Goal: Navigation & Orientation: Find specific page/section

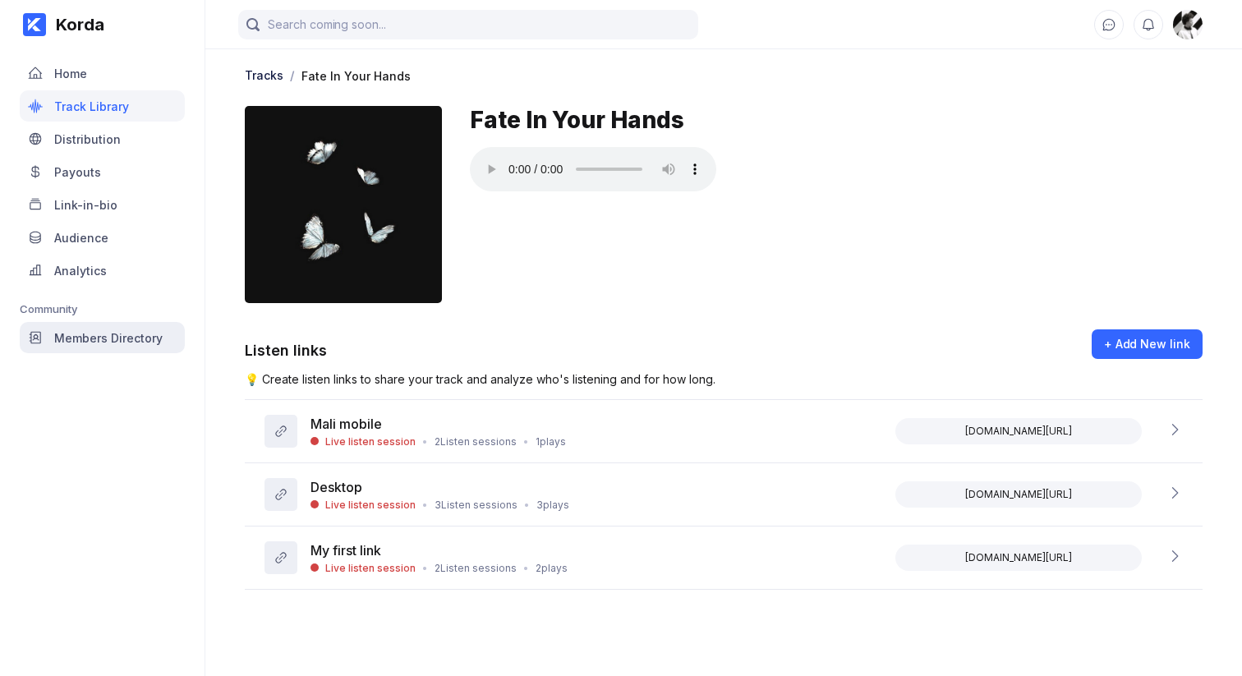
drag, startPoint x: 73, startPoint y: 529, endPoint x: 118, endPoint y: 324, distance: 210.2
click at [75, 524] on div "Korda Home Track Library Distribution Payouts Link-in-bio Audience Analytics Co…" at bounding box center [102, 338] width 205 height 676
click at [120, 607] on div "Korda Home Track Library Distribution Payouts Link-in-bio Audience Analytics Co…" at bounding box center [102, 338] width 205 height 676
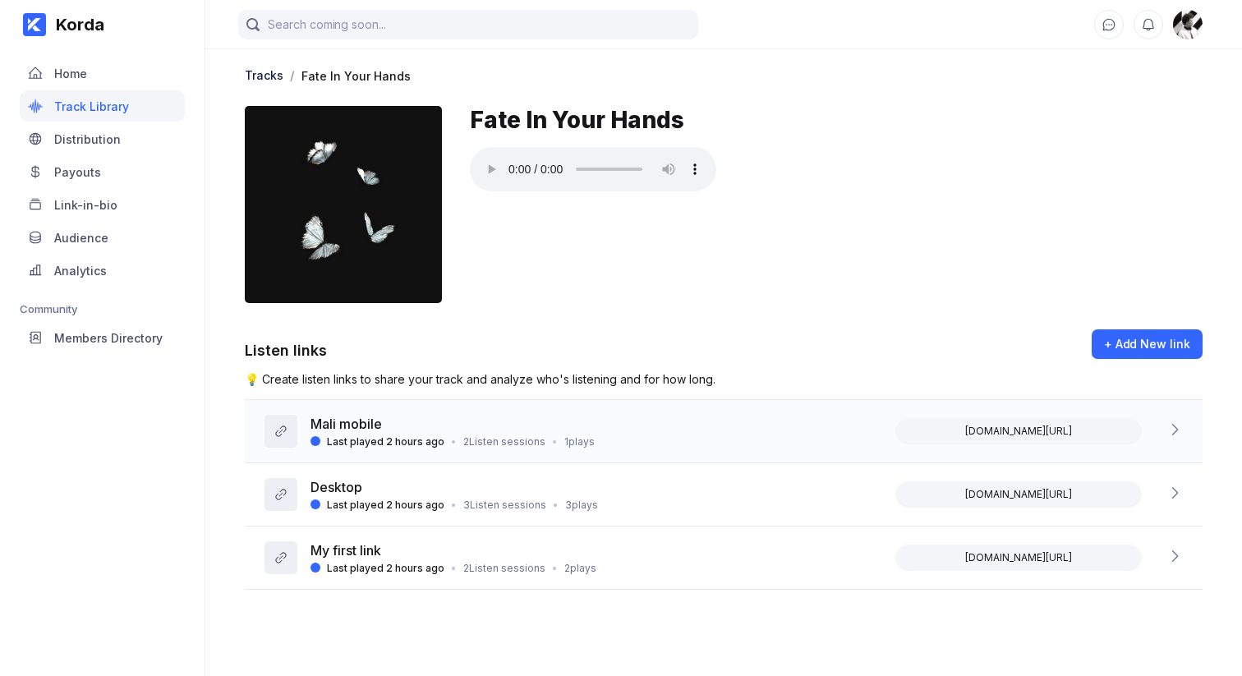
click at [452, 440] on div "Last played 2 hours ago • 2 Listen sessions • 1 plays" at bounding box center [452, 441] width 284 height 12
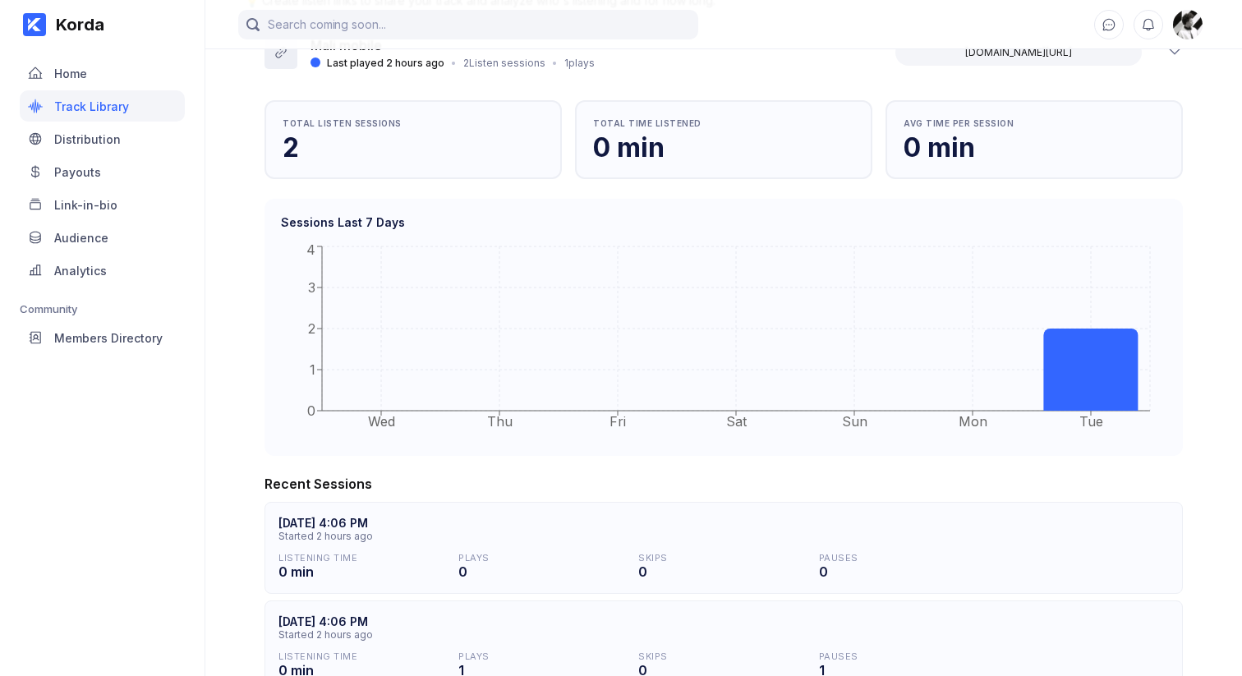
scroll to position [150, 0]
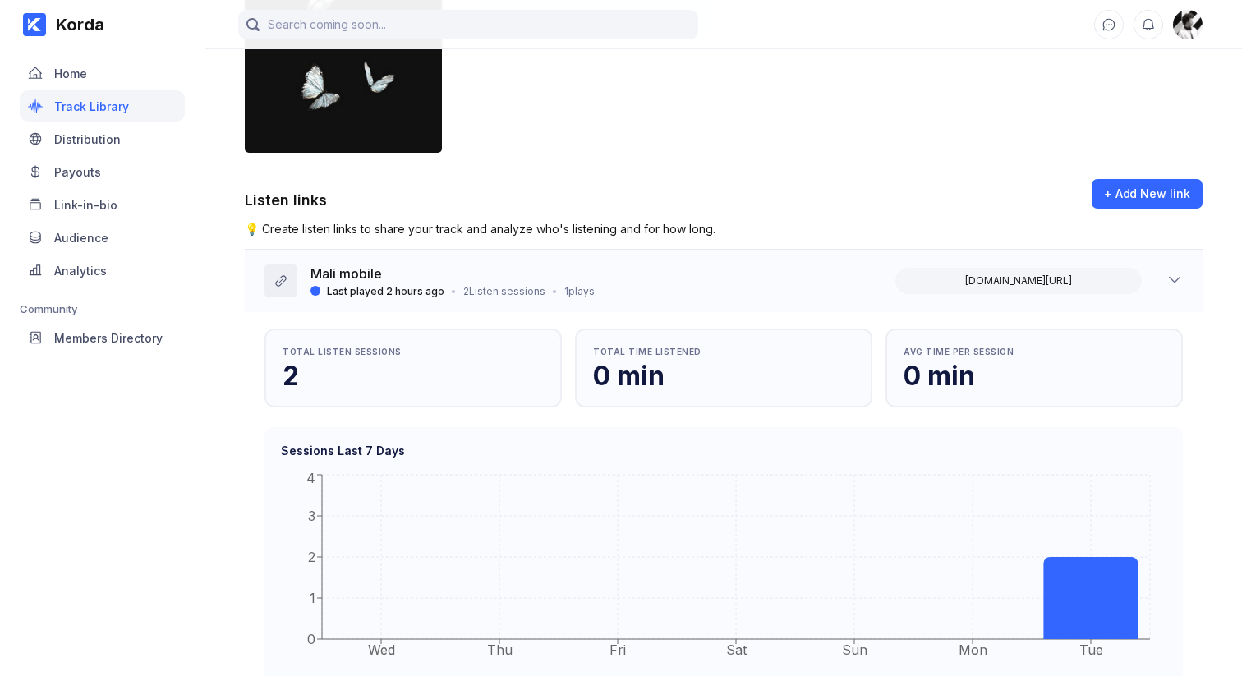
click at [466, 262] on div "Mali mobile Last played 2 hours ago • 2 Listen sessions • 1 plays [DOMAIN_NAME]…" at bounding box center [723, 281] width 957 height 62
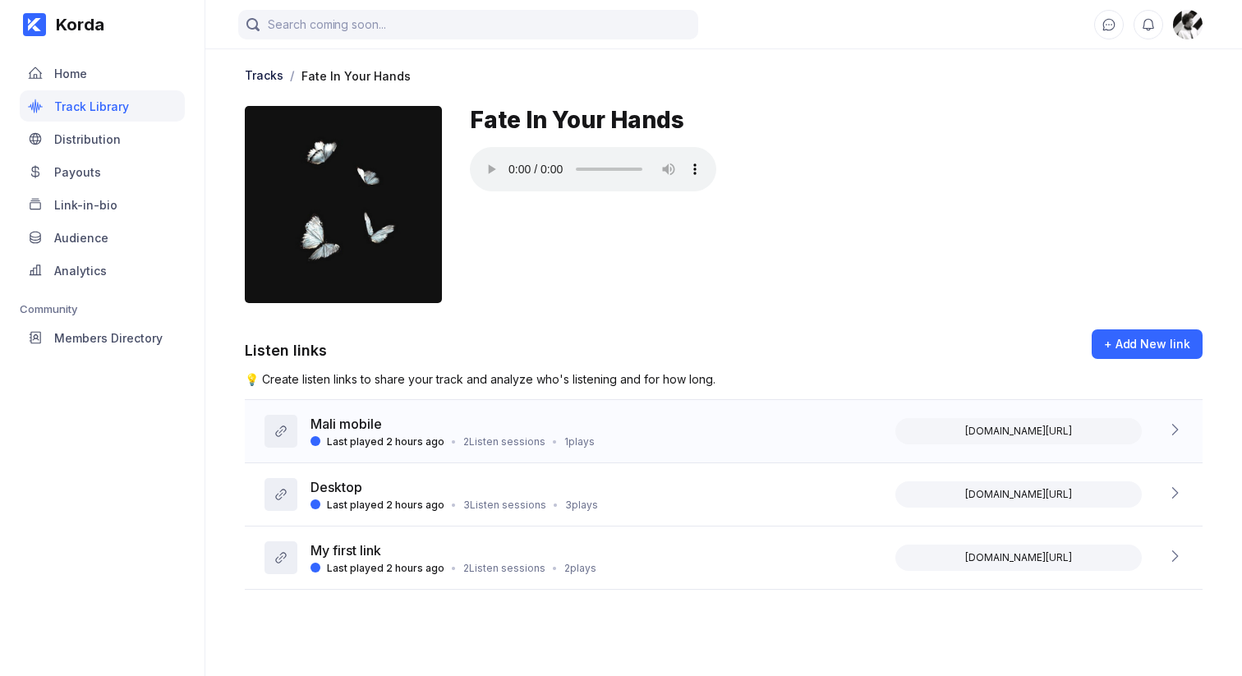
click at [475, 453] on div "Mali mobile Last played 2 hours ago • 2 Listen sessions • 1 plays [DOMAIN_NAME]…" at bounding box center [723, 431] width 957 height 63
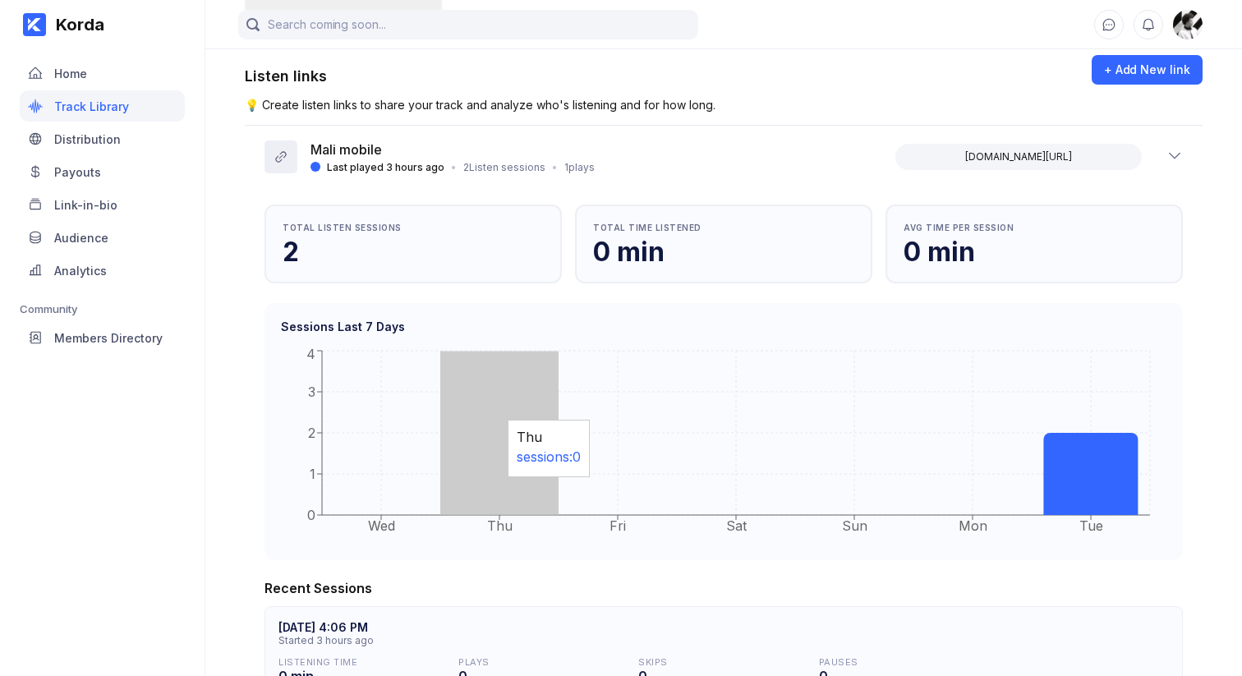
scroll to position [224, 0]
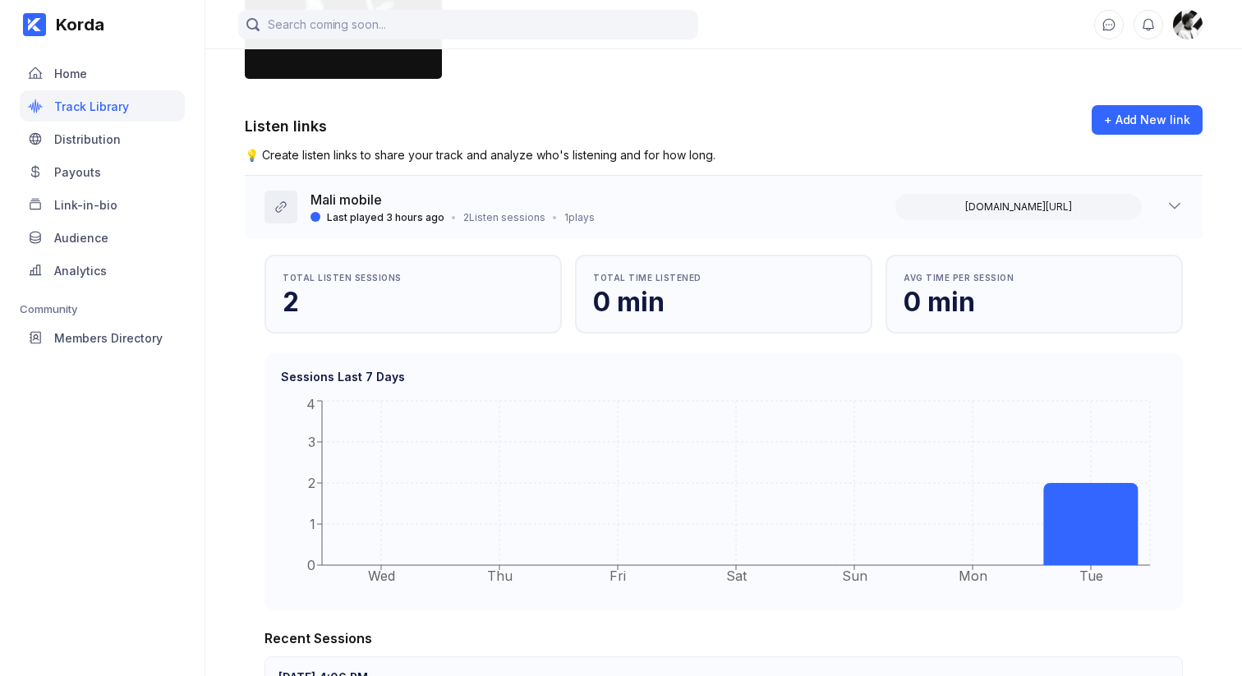
click at [489, 216] on div "2 Listen sessions" at bounding box center [504, 217] width 82 height 12
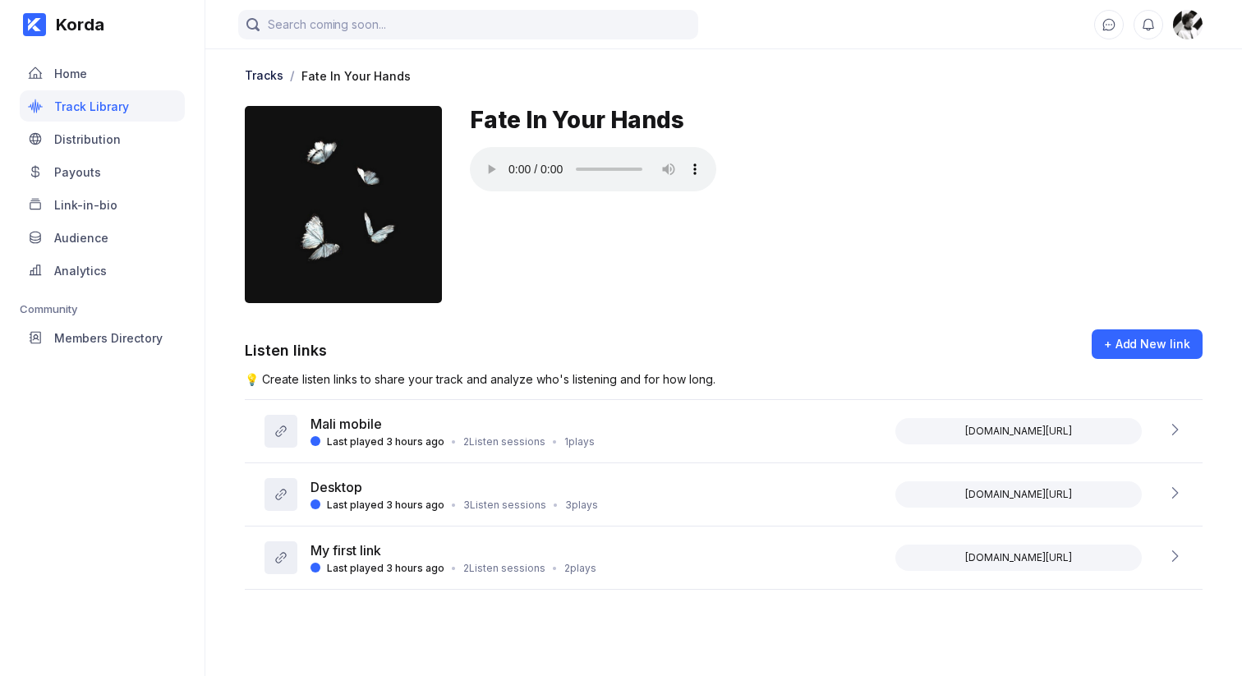
click at [1024, 175] on div at bounding box center [836, 171] width 732 height 48
drag, startPoint x: 1017, startPoint y: 279, endPoint x: 682, endPoint y: 278, distance: 334.2
click at [1016, 279] on div "Fate In Your Hands" at bounding box center [836, 204] width 732 height 197
click at [108, 138] on div "Distribution" at bounding box center [87, 139] width 67 height 14
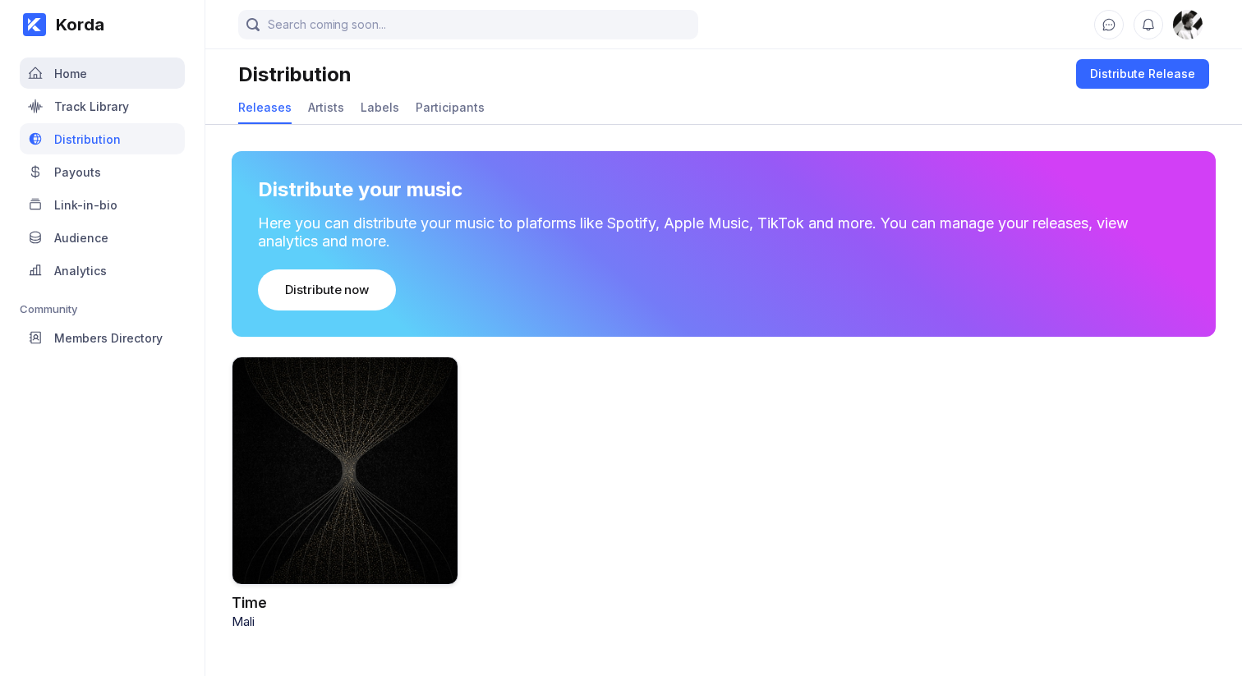
click at [119, 76] on div "Home" at bounding box center [102, 72] width 165 height 31
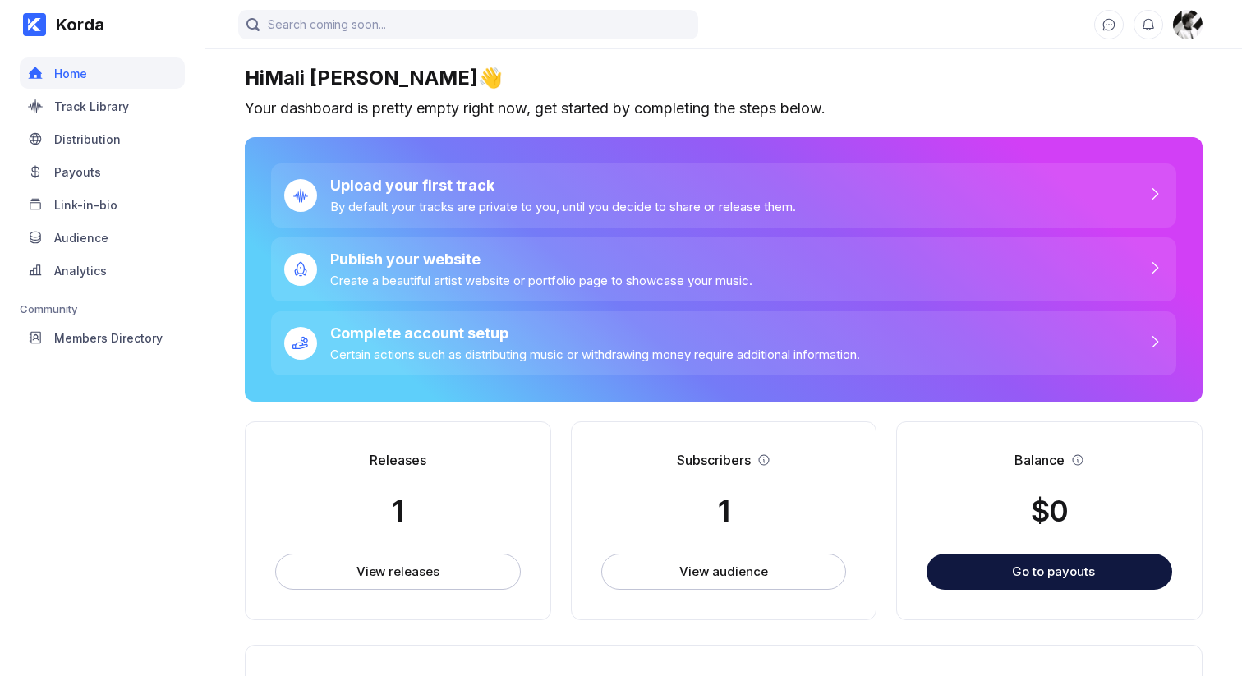
click at [127, 105] on div "Track Library" at bounding box center [102, 105] width 165 height 31
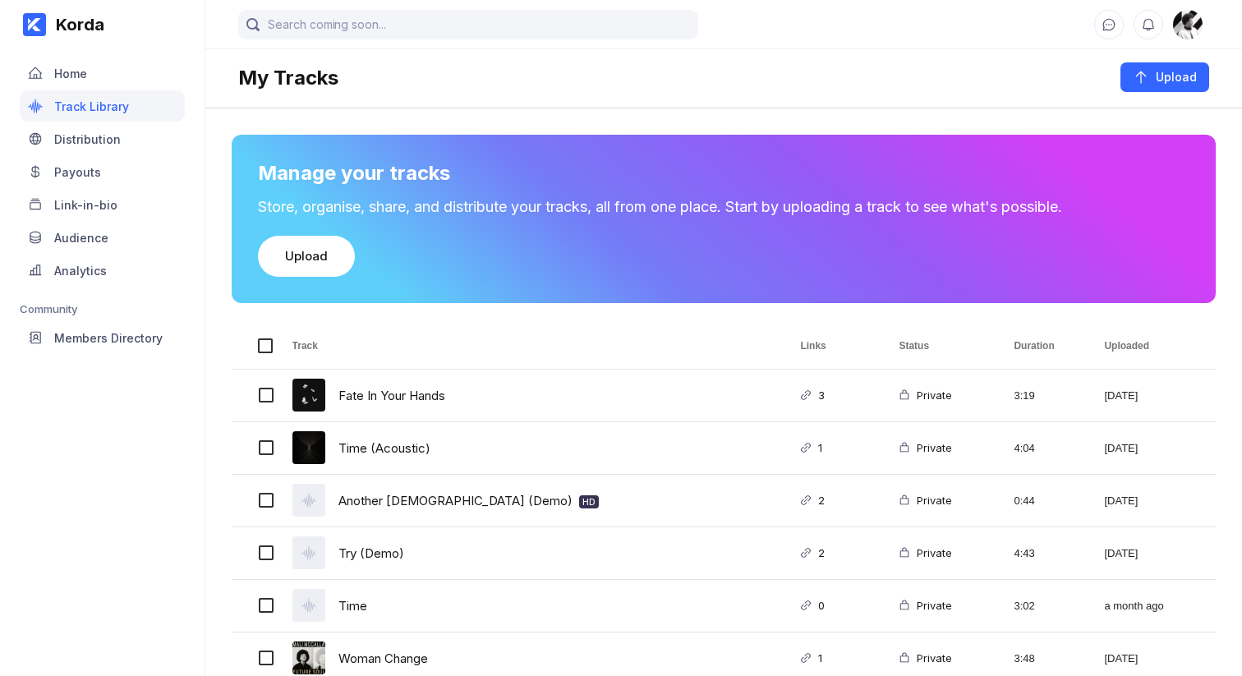
click at [145, 488] on div "Korda Home Track Library Distribution Payouts Link-in-bio Audience Analytics Co…" at bounding box center [102, 338] width 205 height 676
